Goal: Navigation & Orientation: Understand site structure

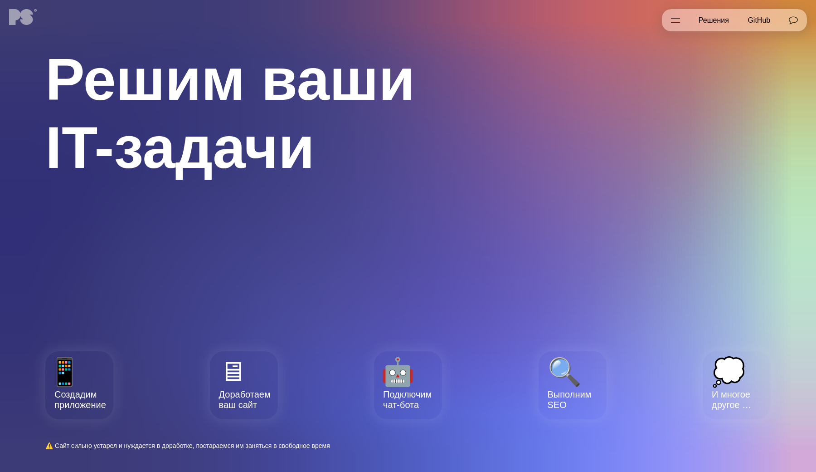
click at [679, 3] on section "Решим ваши IT-задачи Создадим приложение Доработаем ваш сайт Подключим чат-бота…" at bounding box center [408, 236] width 816 height 472
click at [677, 14] on button "Открыть меню" at bounding box center [675, 20] width 27 height 23
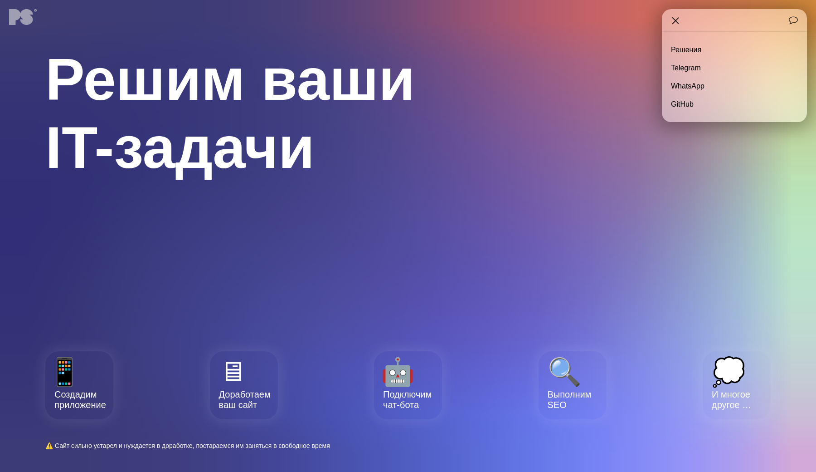
click at [677, 14] on button "Открыть меню" at bounding box center [675, 20] width 27 height 23
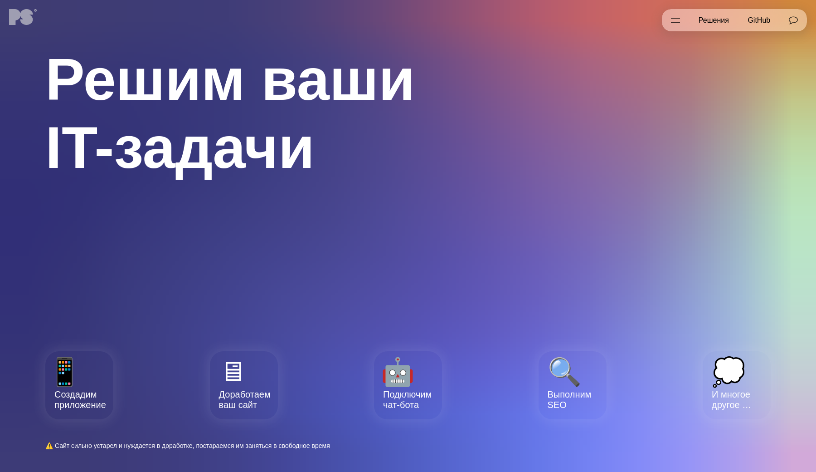
click at [677, 14] on button "Открыть меню" at bounding box center [675, 20] width 27 height 23
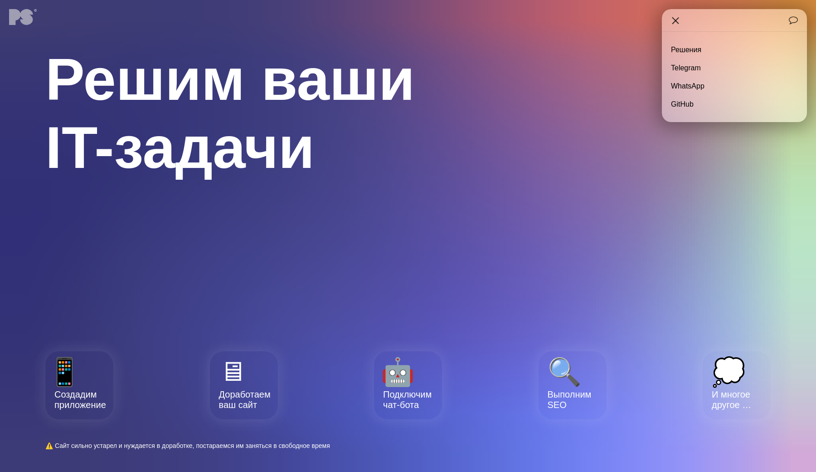
click at [677, 14] on button "Открыть меню" at bounding box center [675, 20] width 27 height 23
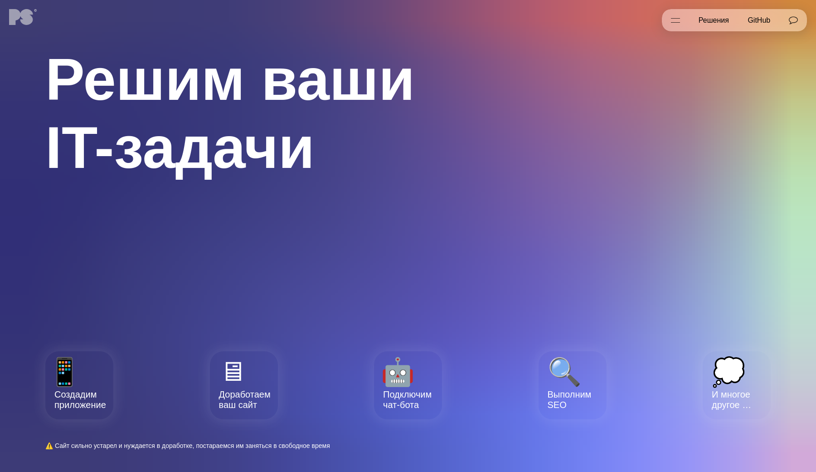
click at [677, 14] on button "Открыть меню" at bounding box center [675, 20] width 27 height 23
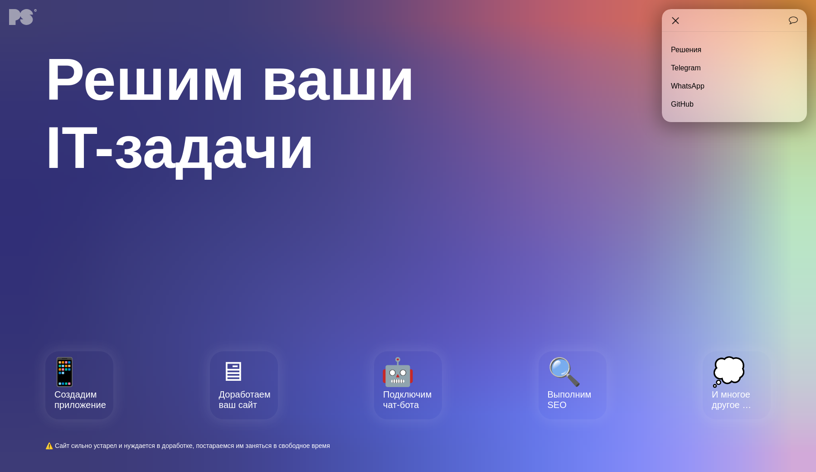
click at [677, 14] on button "Открыть меню" at bounding box center [675, 20] width 27 height 23
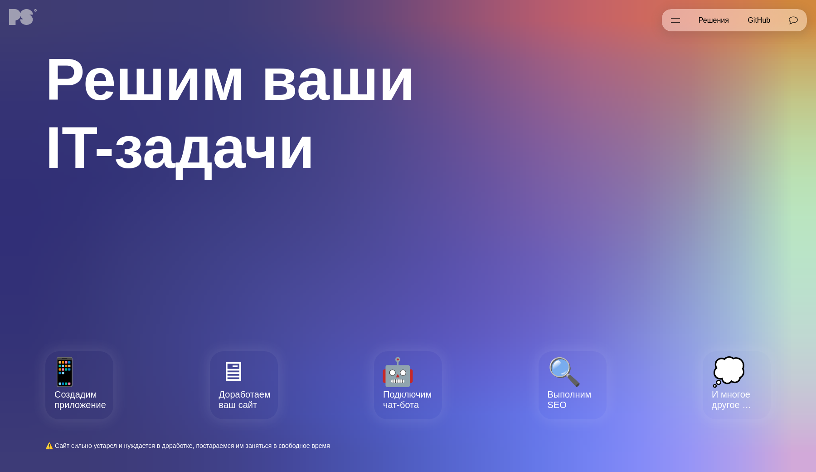
click at [677, 14] on button "Открыть меню" at bounding box center [675, 20] width 27 height 23
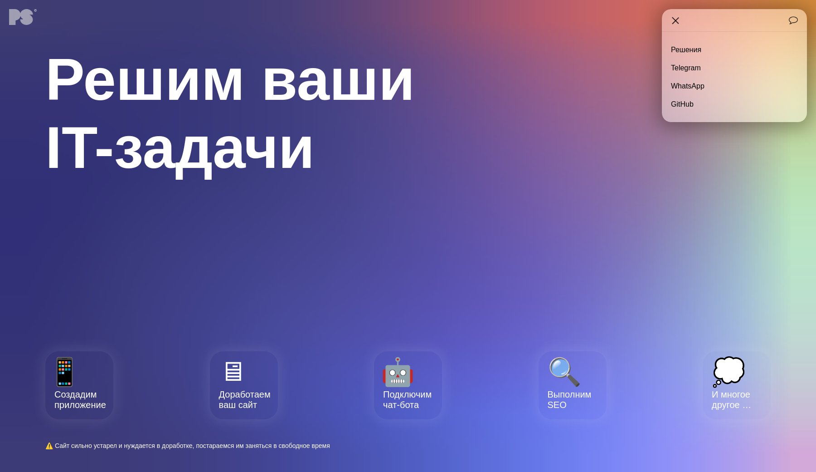
click at [677, 14] on button "Открыть меню" at bounding box center [675, 20] width 27 height 23
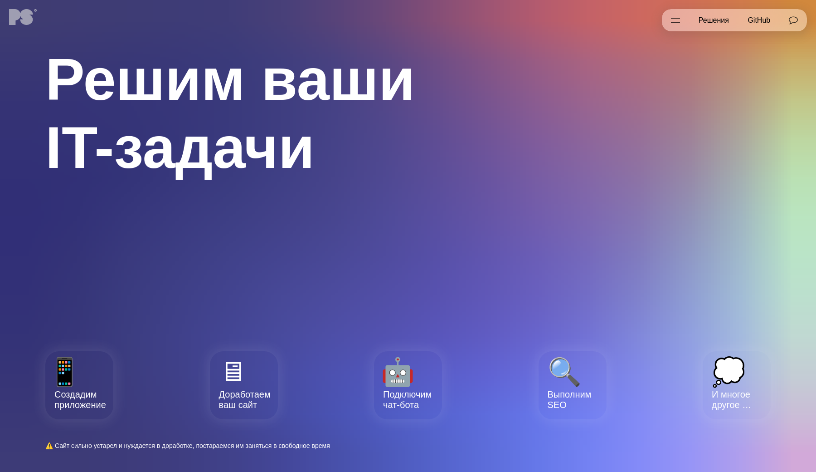
click at [677, 14] on button "Открыть меню" at bounding box center [675, 20] width 27 height 23
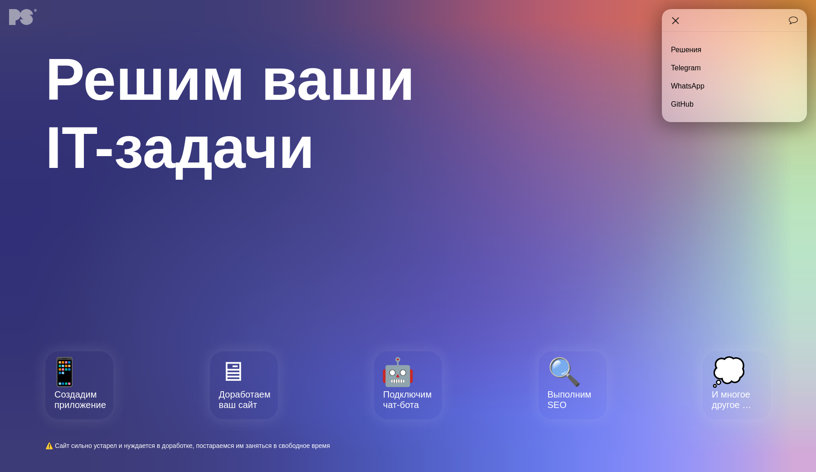
click at [677, 14] on button "Открыть меню" at bounding box center [675, 20] width 27 height 23
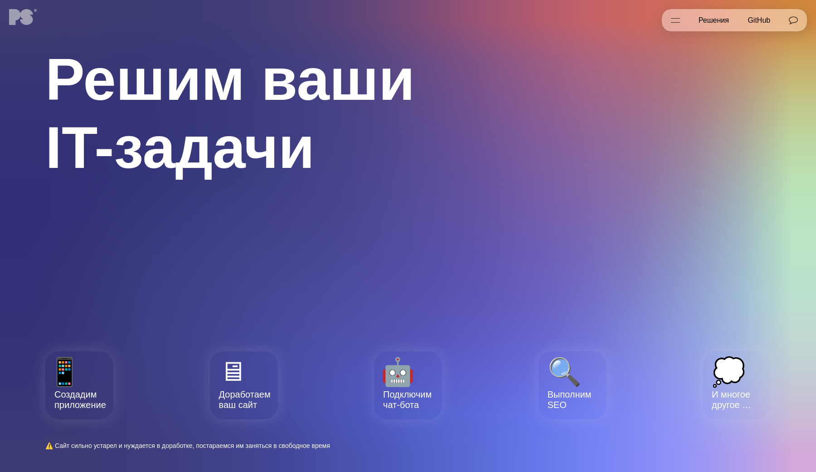
click at [678, 22] on button "Открыть меню" at bounding box center [675, 20] width 27 height 23
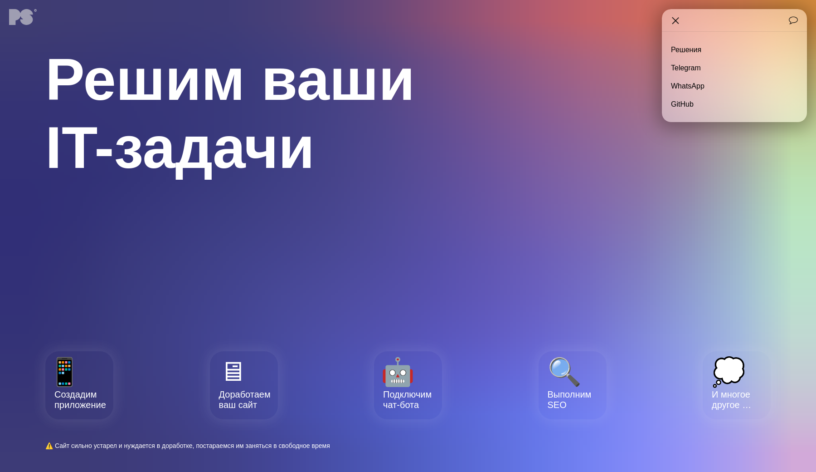
click at [678, 22] on button "Открыть меню" at bounding box center [675, 20] width 27 height 23
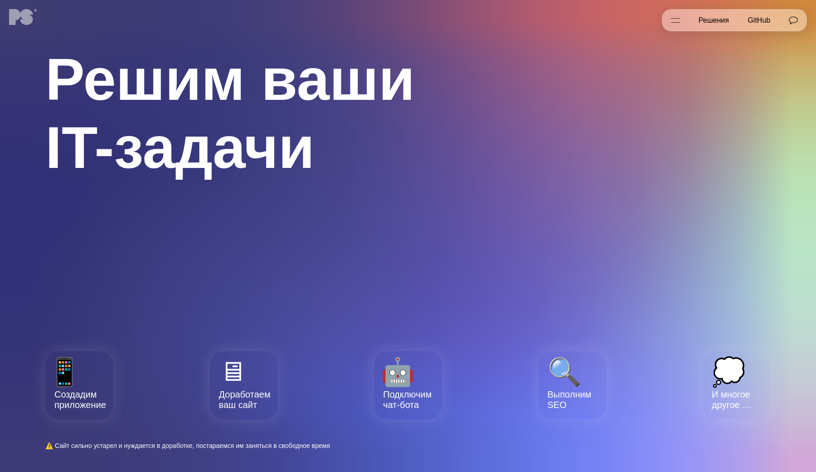
click at [678, 22] on button "Открыть меню" at bounding box center [675, 20] width 27 height 23
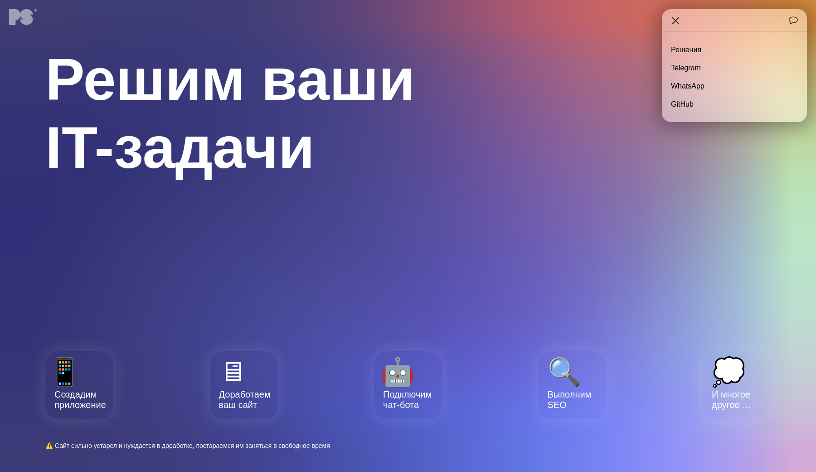
click at [678, 22] on button "Открыть меню" at bounding box center [675, 20] width 27 height 23
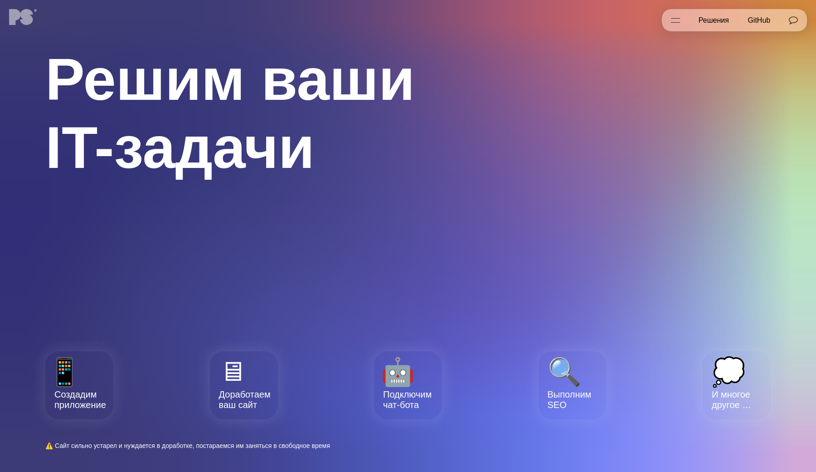
click at [678, 22] on button "Открыть меню" at bounding box center [675, 20] width 27 height 23
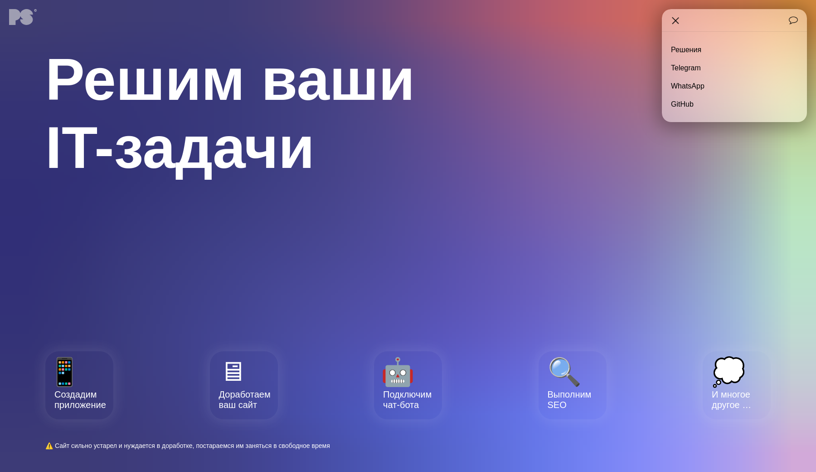
click at [678, 22] on button "Открыть меню" at bounding box center [675, 20] width 27 height 23
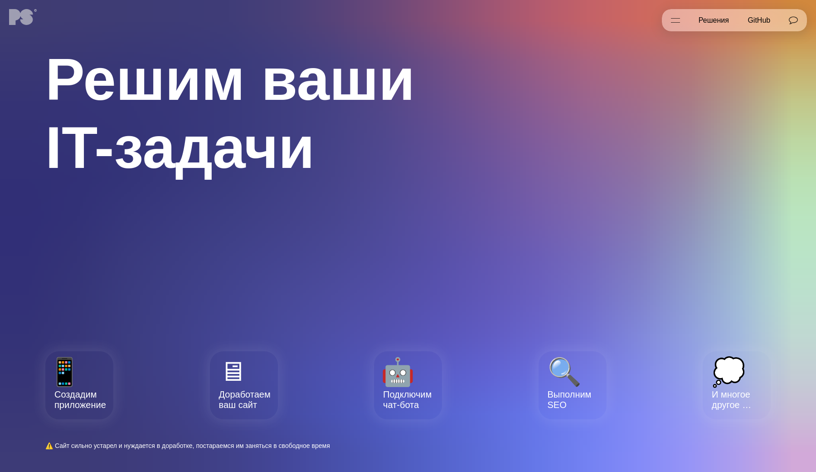
click at [678, 22] on button "Открыть меню" at bounding box center [675, 20] width 27 height 23
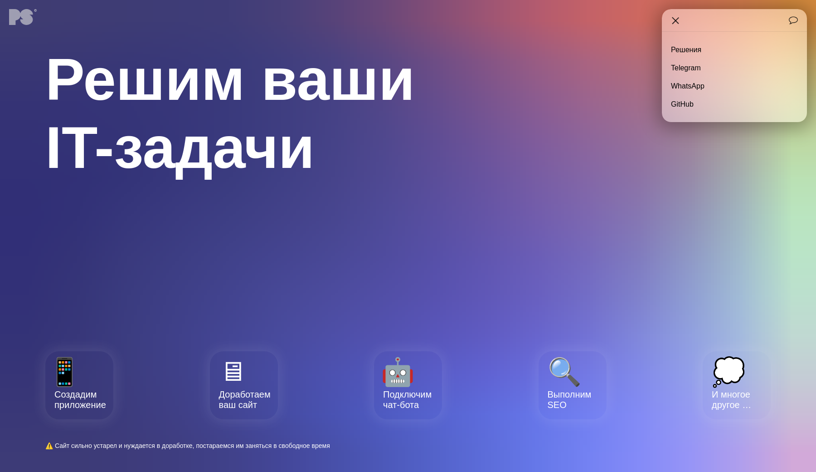
click at [678, 22] on button "Открыть меню" at bounding box center [675, 20] width 27 height 23
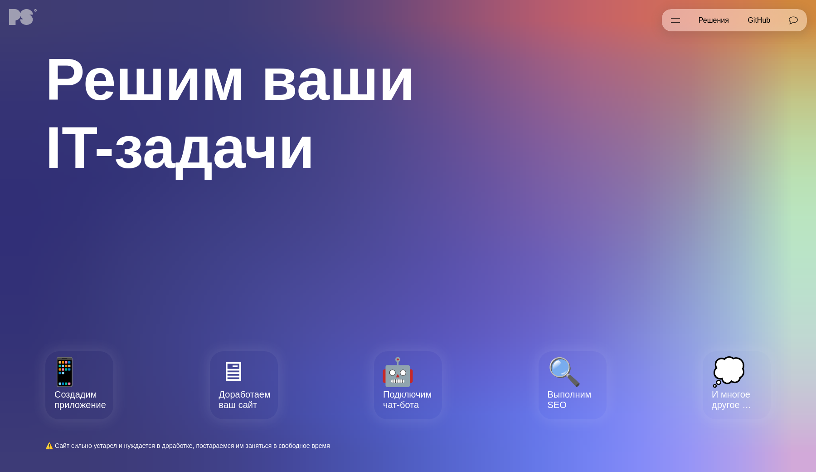
click at [678, 22] on button "Открыть меню" at bounding box center [675, 20] width 27 height 23
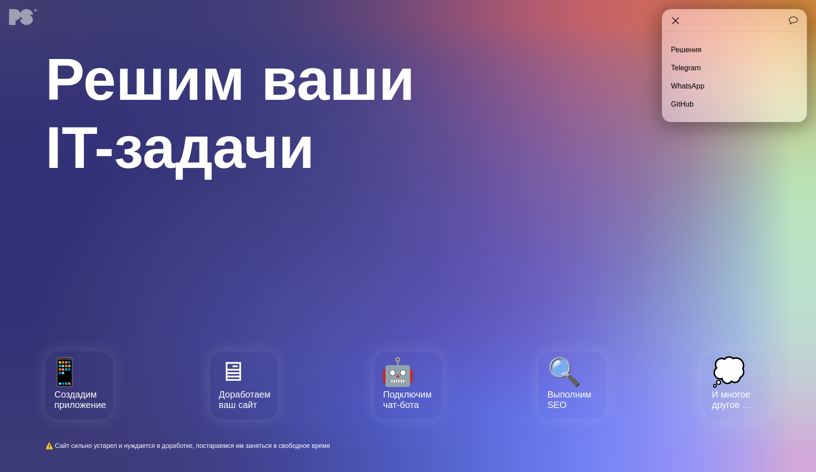
click at [678, 22] on button "Открыть меню" at bounding box center [675, 20] width 27 height 23
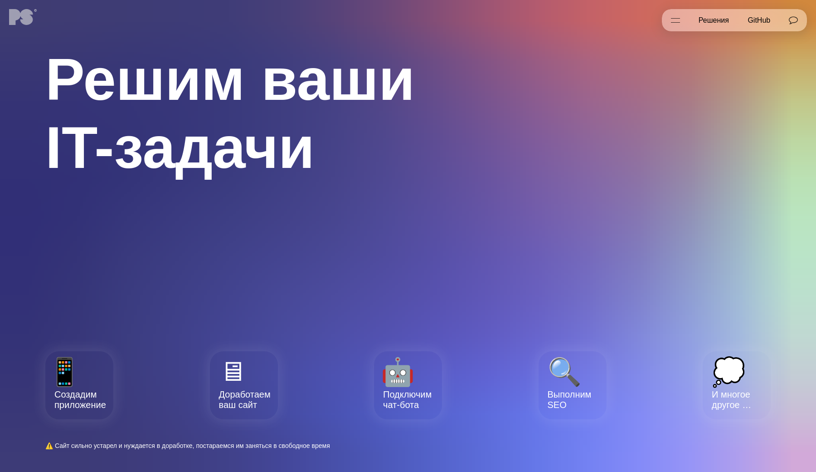
click at [678, 22] on button "Открыть меню" at bounding box center [675, 20] width 27 height 23
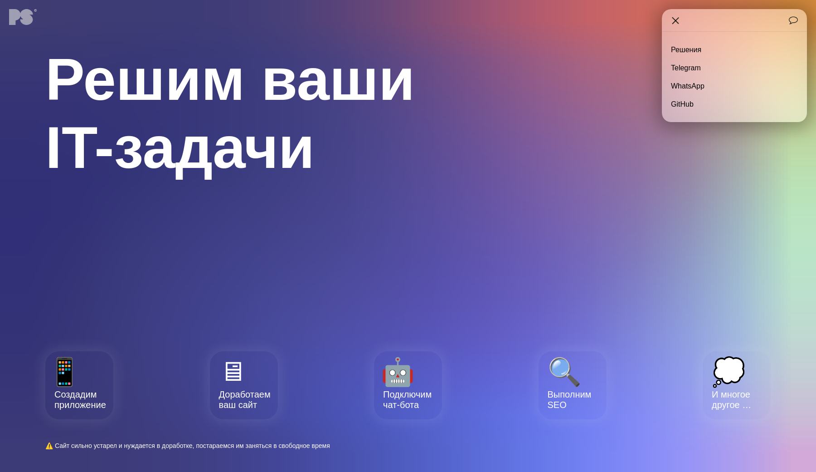
click at [678, 22] on button "Открыть меню" at bounding box center [675, 20] width 27 height 23
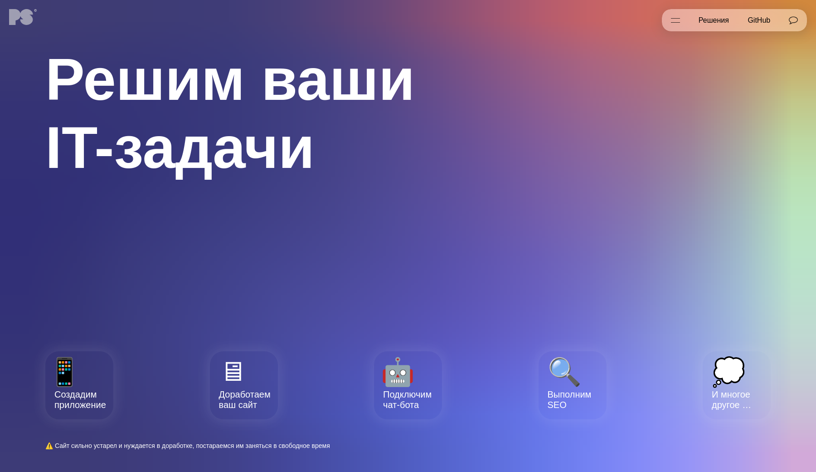
click at [571, 37] on section "Решим ваши IT-задачи Создадим приложение Доработаем ваш сайт Подключим чат-бота…" at bounding box center [408, 236] width 816 height 472
